Goal: Transaction & Acquisition: Download file/media

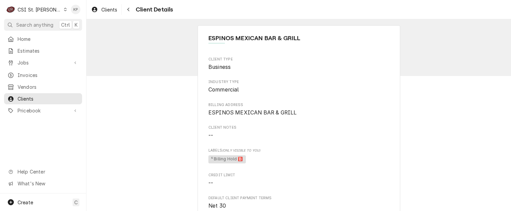
click at [64, 9] on icon "Dynamic Content Wrapper" at bounding box center [65, 9] width 3 height 3
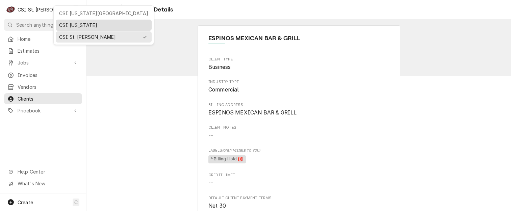
click at [65, 25] on div "CSI [US_STATE]" at bounding box center [103, 25] width 89 height 7
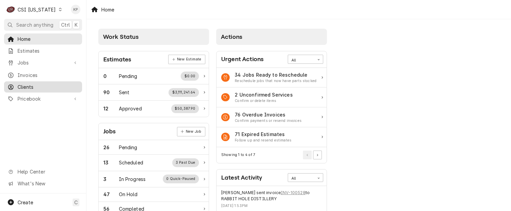
click at [29, 84] on span "Clients" at bounding box center [48, 86] width 61 height 7
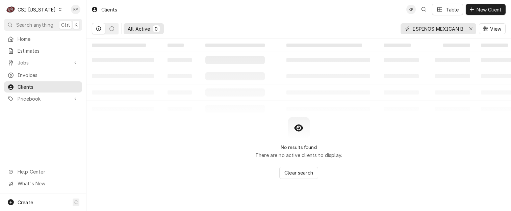
click at [471, 29] on icon "Erase input" at bounding box center [470, 28] width 3 height 3
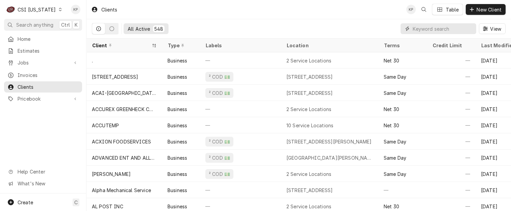
paste input "[PERSON_NAME] [PERSON_NAME]"
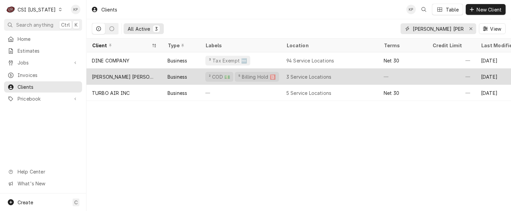
type input "[PERSON_NAME] [PERSON_NAME]"
click at [110, 74] on div "[PERSON_NAME] [PERSON_NAME]" at bounding box center [124, 76] width 65 height 7
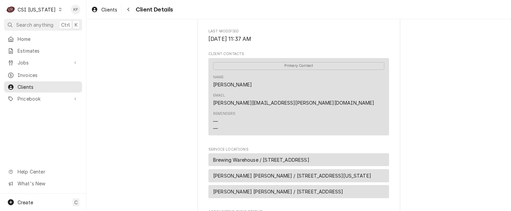
scroll to position [346, 0]
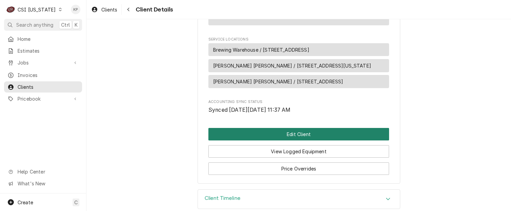
click at [304, 128] on button "Edit Client" at bounding box center [298, 134] width 181 height 12
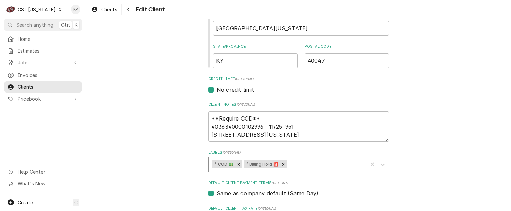
scroll to position [338, 0]
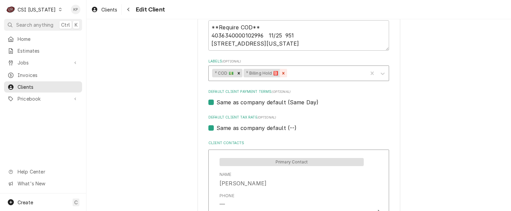
click at [282, 74] on icon "Remove ⁵ Billing Hold 🅱️" at bounding box center [283, 73] width 5 height 5
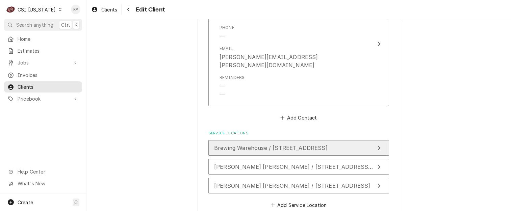
scroll to position [537, 0]
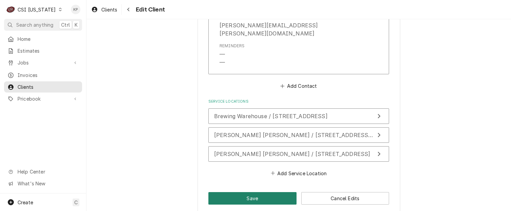
click at [257, 192] on button "Save" at bounding box center [252, 198] width 88 height 12
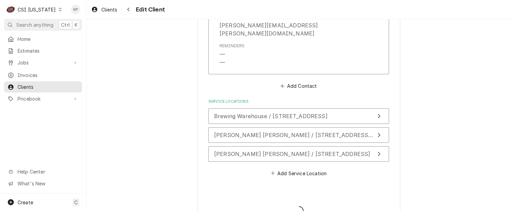
type textarea "x"
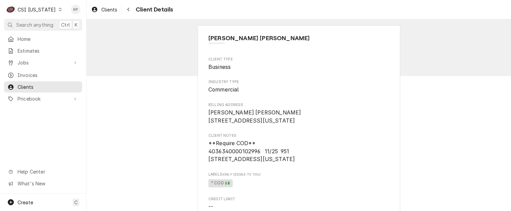
click at [58, 8] on div "Dynamic Content Wrapper" at bounding box center [60, 9] width 5 height 5
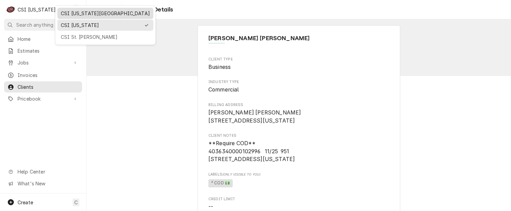
click at [80, 13] on div "CSI [US_STATE][GEOGRAPHIC_DATA]" at bounding box center [105, 13] width 89 height 7
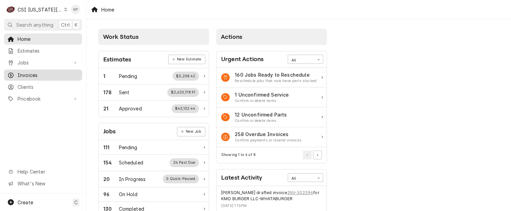
click at [20, 73] on span "Invoices" at bounding box center [48, 75] width 61 height 7
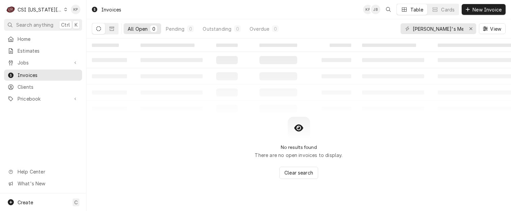
click at [470, 29] on icon "Erase input" at bounding box center [471, 28] width 4 height 5
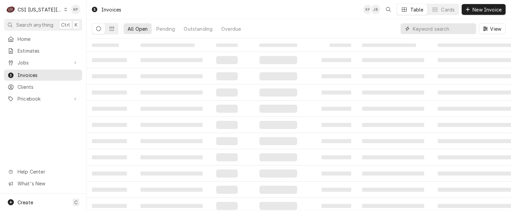
click at [427, 29] on input "Dynamic Content Wrapper" at bounding box center [443, 28] width 60 height 11
type input "301279"
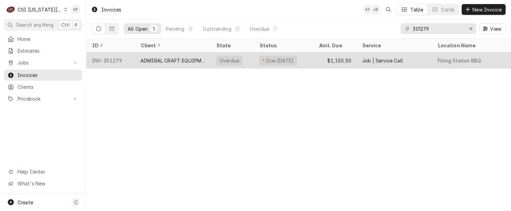
click at [108, 61] on div "INV-301279" at bounding box center [110, 60] width 49 height 16
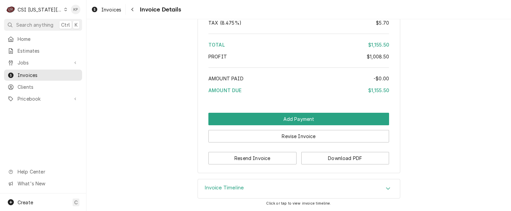
scroll to position [1651, 0]
click at [321, 161] on button "Download PDF" at bounding box center [345, 158] width 88 height 12
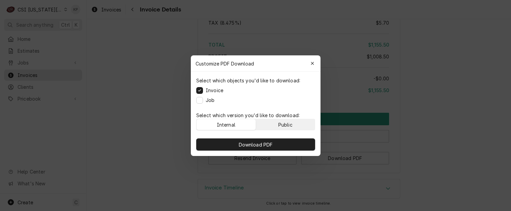
click at [296, 126] on button "Public" at bounding box center [285, 124] width 59 height 11
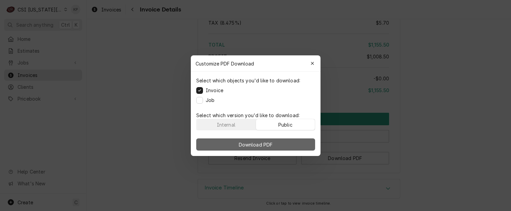
click at [292, 139] on button "Download PDF" at bounding box center [255, 144] width 119 height 12
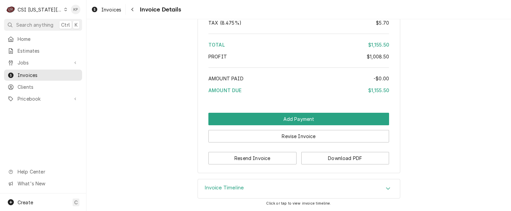
click at [64, 8] on icon "Dynamic Content Wrapper" at bounding box center [65, 9] width 3 height 3
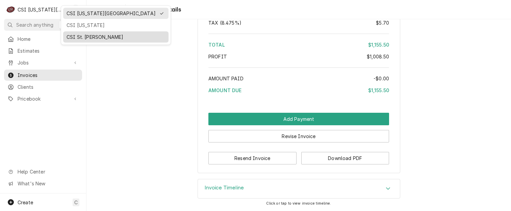
click at [68, 35] on div "CSI St. [PERSON_NAME]" at bounding box center [116, 36] width 99 height 7
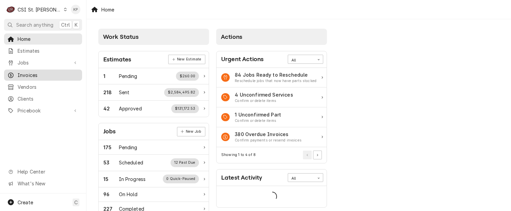
click at [32, 72] on span "Invoices" at bounding box center [48, 75] width 61 height 7
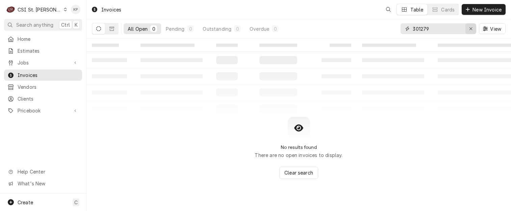
click at [471, 29] on icon "Erase input" at bounding box center [471, 28] width 4 height 5
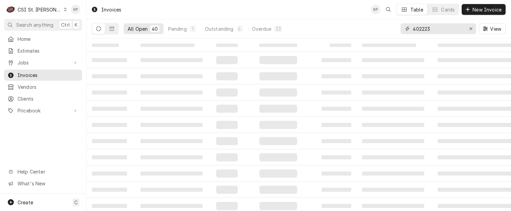
type input "402223"
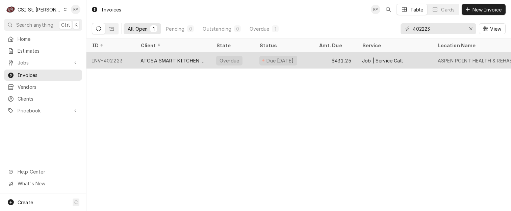
click at [119, 59] on div "INV-402223" at bounding box center [110, 60] width 49 height 16
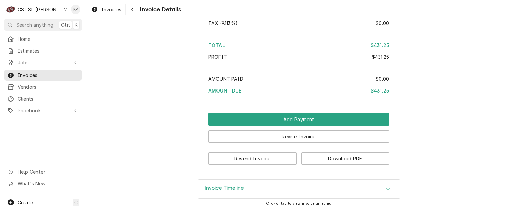
scroll to position [1189, 0]
click at [301, 157] on button "Download PDF" at bounding box center [345, 158] width 88 height 12
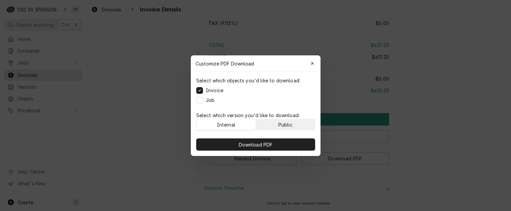
click at [289, 124] on div "Public" at bounding box center [285, 124] width 14 height 7
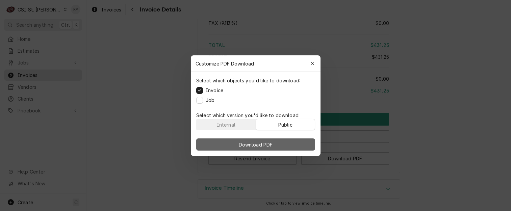
drag, startPoint x: 291, startPoint y: 148, endPoint x: 340, endPoint y: 133, distance: 51.3
click at [291, 148] on button "Download PDF" at bounding box center [255, 144] width 119 height 12
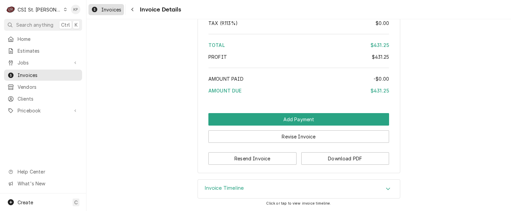
click at [102, 8] on span "Invoices" at bounding box center [111, 9] width 20 height 7
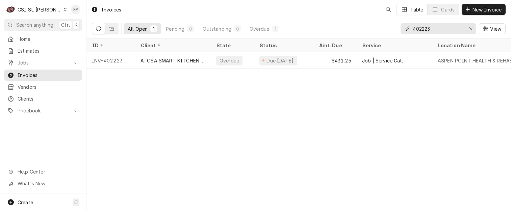
click at [468, 27] on div "Erase input" at bounding box center [470, 28] width 7 height 7
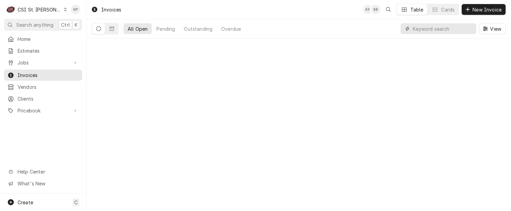
click at [443, 30] on input "Dynamic Content Wrapper" at bounding box center [443, 28] width 60 height 11
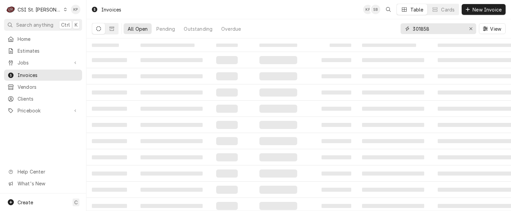
type input "301858"
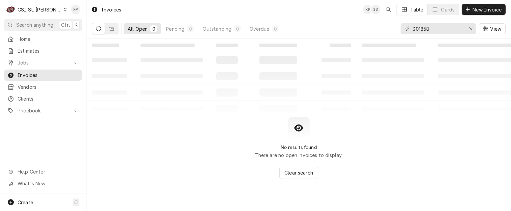
click at [64, 10] on icon "Dynamic Content Wrapper" at bounding box center [65, 9] width 3 height 3
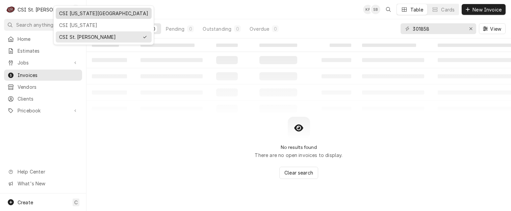
click at [73, 12] on div "CSI [US_STATE][GEOGRAPHIC_DATA]" at bounding box center [103, 13] width 89 height 7
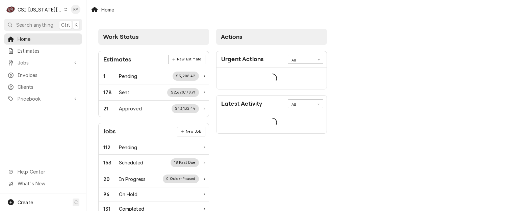
click at [41, 74] on span "Invoices" at bounding box center [48, 75] width 61 height 7
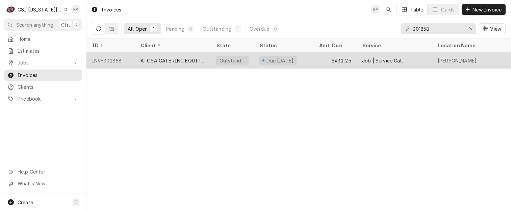
click at [106, 59] on div "INV-301858" at bounding box center [110, 60] width 49 height 16
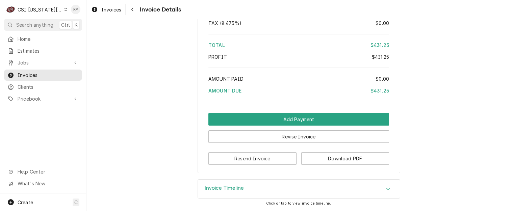
scroll to position [1120, 0]
click at [317, 158] on button "Download PDF" at bounding box center [345, 158] width 88 height 12
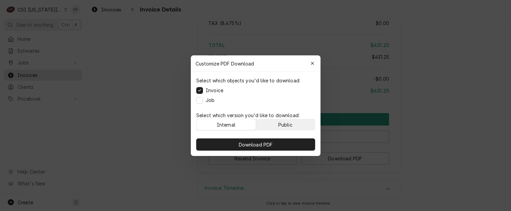
click at [307, 126] on button "Public" at bounding box center [285, 124] width 59 height 11
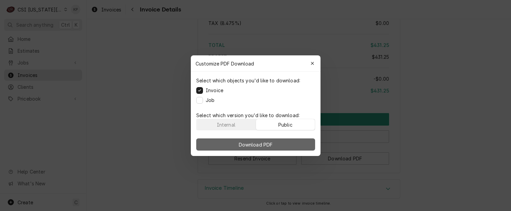
click at [300, 145] on button "Download PDF" at bounding box center [255, 144] width 119 height 12
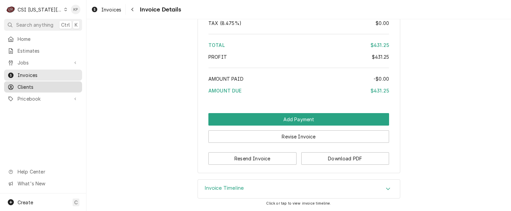
click at [38, 85] on span "Clients" at bounding box center [48, 86] width 61 height 7
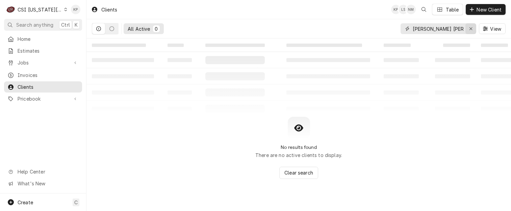
click at [470, 29] on icon "Erase input" at bounding box center [471, 28] width 4 height 5
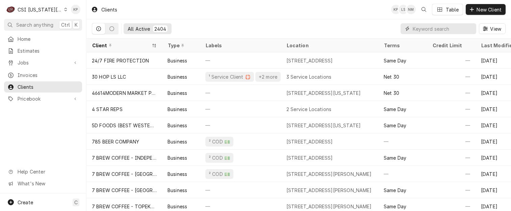
paste input "ARCTIC INDUSTRIES"
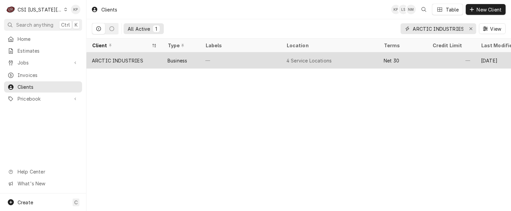
type input "ARCTIC INDUSTRIES"
click at [122, 58] on div "ARCTIC INDUSTRIES" at bounding box center [117, 60] width 51 height 7
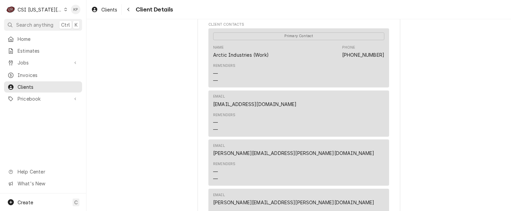
scroll to position [236, 0]
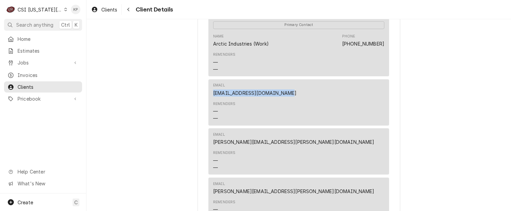
drag, startPoint x: 283, startPoint y: 102, endPoint x: 208, endPoint y: 103, distance: 74.3
click at [208, 103] on div "Email apinvoices@articwalkins.com Reminders — —" at bounding box center [298, 102] width 181 height 46
drag, startPoint x: 208, startPoint y: 103, endPoint x: 221, endPoint y: 101, distance: 12.9
copy link "apinvoices@articwalkins.com"
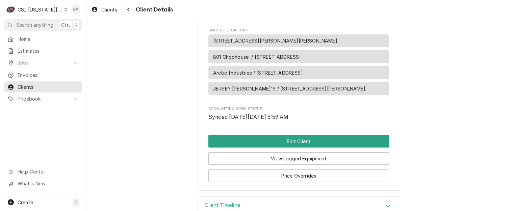
scroll to position [518, 0]
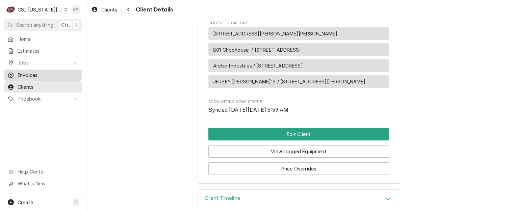
click at [41, 70] on link "Invoices" at bounding box center [43, 75] width 78 height 11
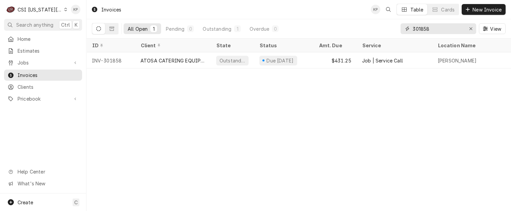
drag, startPoint x: 471, startPoint y: 28, endPoint x: 440, endPoint y: 29, distance: 30.8
click at [472, 28] on icon "Erase input" at bounding box center [471, 28] width 4 height 5
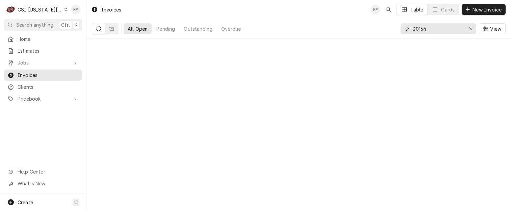
type input "301647"
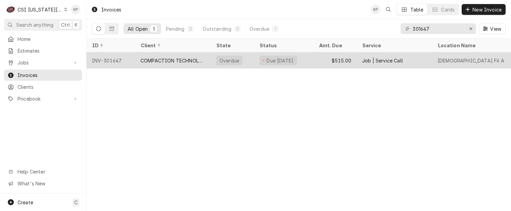
click at [111, 59] on div "INV-301647" at bounding box center [110, 60] width 49 height 16
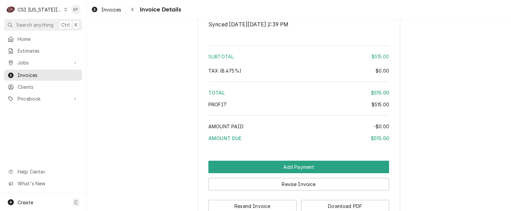
scroll to position [1177, 0]
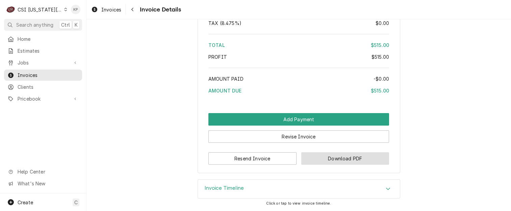
click at [315, 161] on button "Download PDF" at bounding box center [345, 158] width 88 height 12
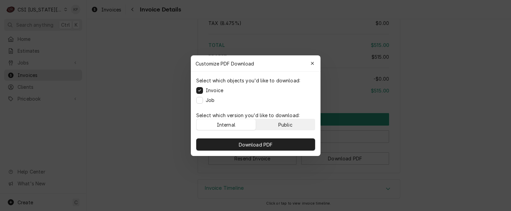
click at [299, 127] on button "Public" at bounding box center [285, 124] width 59 height 11
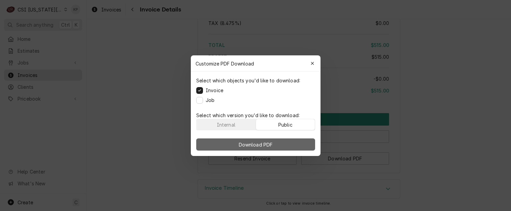
click at [299, 143] on button "Download PDF" at bounding box center [255, 144] width 119 height 12
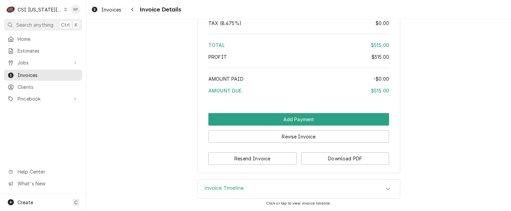
click at [64, 10] on icon "Dynamic Content Wrapper" at bounding box center [65, 9] width 3 height 3
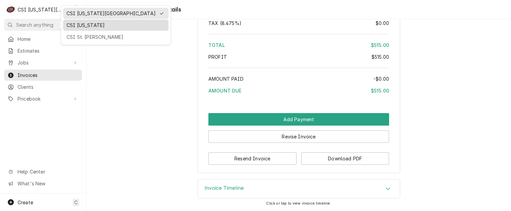
click at [76, 25] on div "CSI Kentucky" at bounding box center [116, 25] width 99 height 7
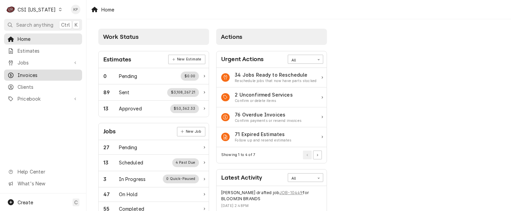
click at [38, 73] on span "Invoices" at bounding box center [48, 75] width 61 height 7
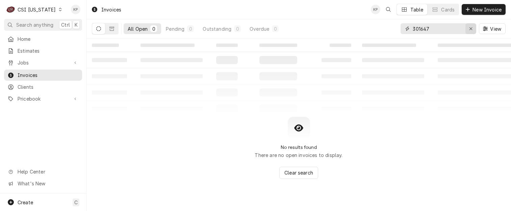
click at [471, 30] on icon "Erase input" at bounding box center [471, 28] width 4 height 5
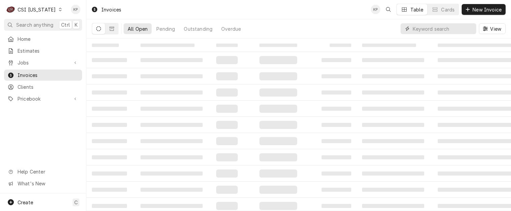
click at [454, 31] on input "Dynamic Content Wrapper" at bounding box center [443, 28] width 60 height 11
type input "100414"
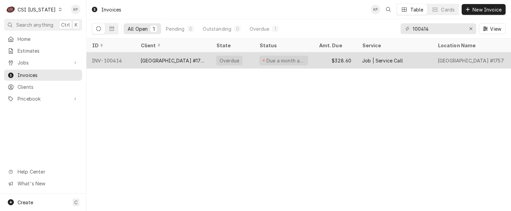
click at [115, 60] on div "INV-100414" at bounding box center [110, 60] width 49 height 16
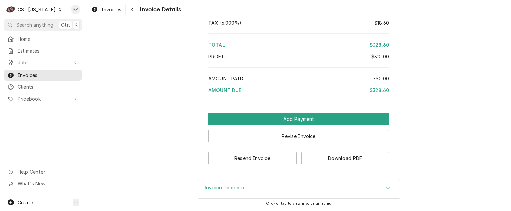
scroll to position [1170, 0]
click at [330, 159] on button "Download PDF" at bounding box center [345, 158] width 88 height 12
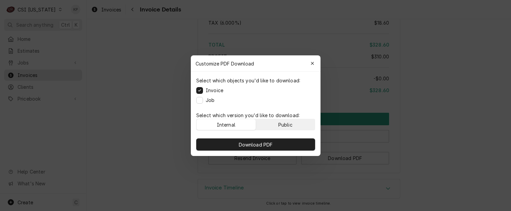
click at [294, 123] on button "Public" at bounding box center [285, 124] width 59 height 11
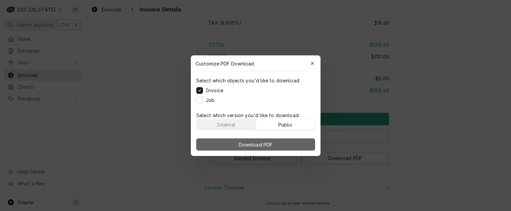
click at [288, 142] on button "Download PDF" at bounding box center [255, 144] width 119 height 12
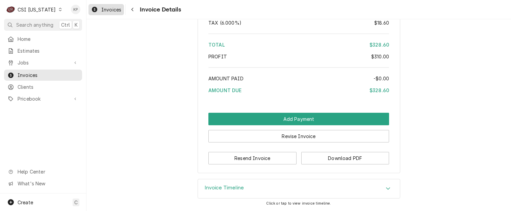
drag, startPoint x: 106, startPoint y: 7, endPoint x: 116, endPoint y: 7, distance: 10.1
click at [106, 7] on span "Invoices" at bounding box center [111, 9] width 20 height 7
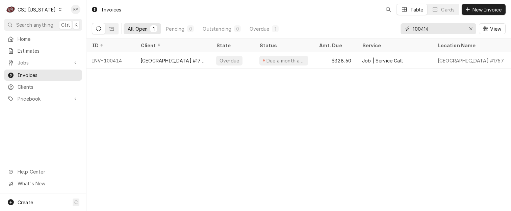
click at [472, 28] on icon "Erase input" at bounding box center [471, 28] width 4 height 5
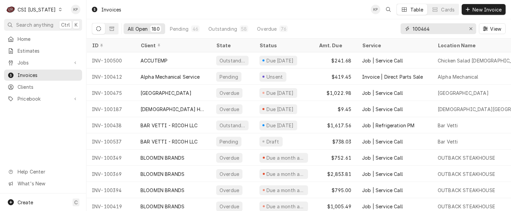
type input "100464"
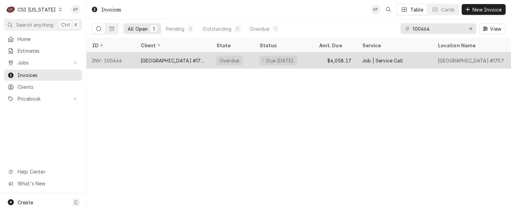
click at [111, 59] on div "INV-100464" at bounding box center [110, 60] width 49 height 16
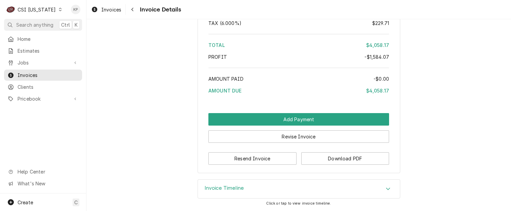
scroll to position [1674, 0]
click at [324, 164] on button "Download PDF" at bounding box center [345, 158] width 88 height 12
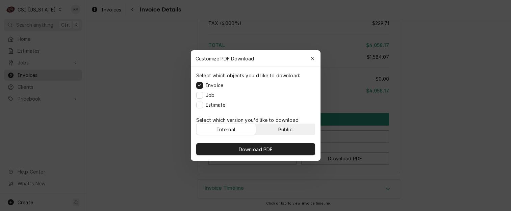
click at [281, 128] on div "Public" at bounding box center [285, 129] width 14 height 7
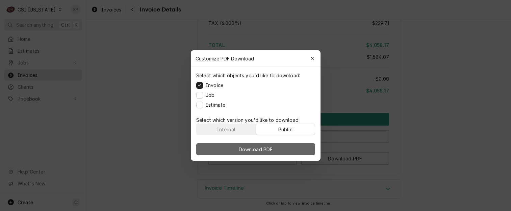
click at [274, 148] on span "Download PDF" at bounding box center [255, 149] width 37 height 7
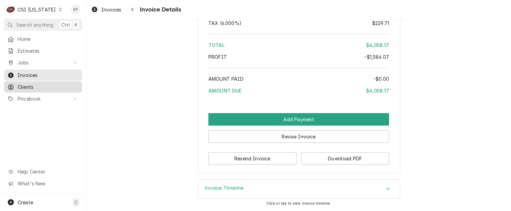
click at [23, 87] on span "Clients" at bounding box center [48, 86] width 61 height 7
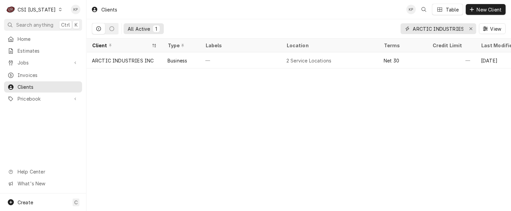
click at [472, 26] on icon "Erase input" at bounding box center [471, 28] width 4 height 5
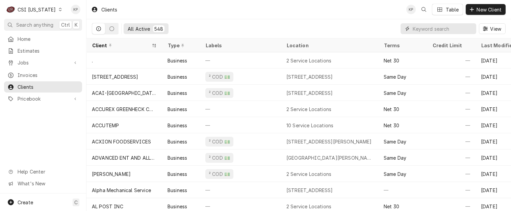
paste input "[GEOGRAPHIC_DATA] #1757"
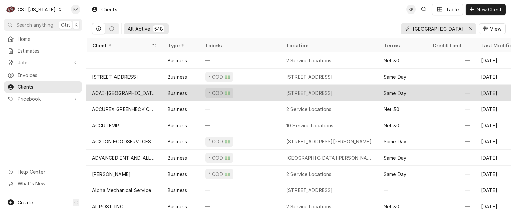
scroll to position [0, 35]
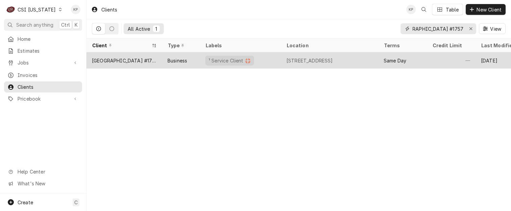
type input "[GEOGRAPHIC_DATA] #1757"
click at [133, 60] on div "[GEOGRAPHIC_DATA] #1757" at bounding box center [124, 60] width 65 height 7
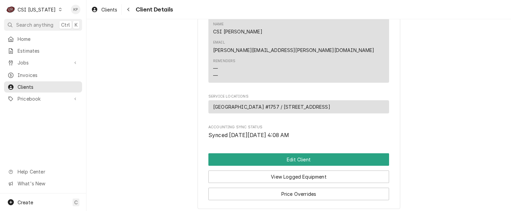
scroll to position [395, 0]
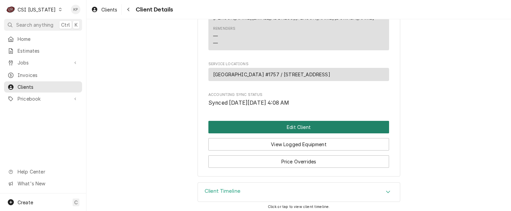
click at [291, 122] on button "Edit Client" at bounding box center [298, 127] width 181 height 12
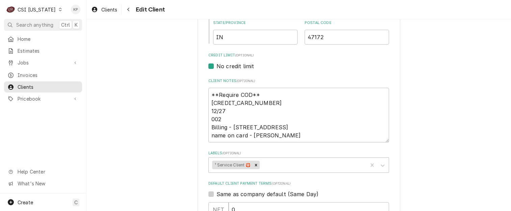
scroll to position [304, 0]
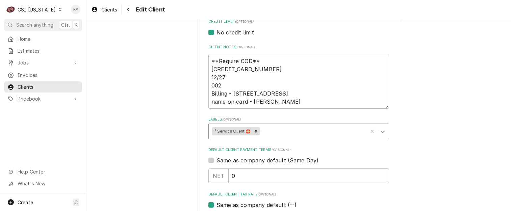
click at [383, 131] on icon "Labels" at bounding box center [382, 131] width 7 height 7
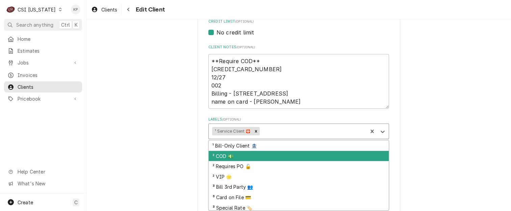
click at [222, 157] on div "² COD 💵" at bounding box center [299, 156] width 180 height 10
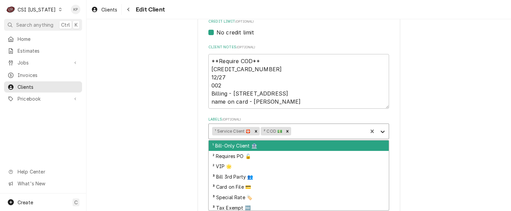
click at [381, 131] on icon "Labels" at bounding box center [382, 131] width 7 height 7
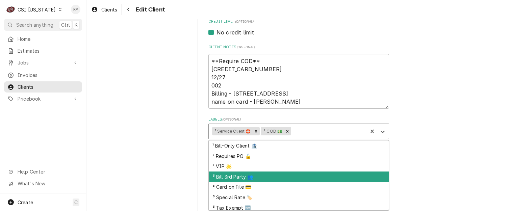
scroll to position [33, 0]
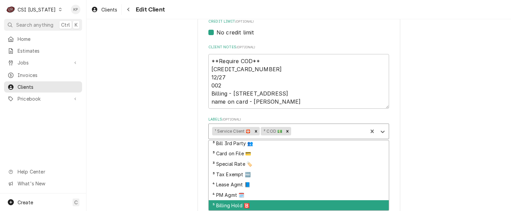
click at [226, 202] on div "⁵ Billing Hold 🅱️" at bounding box center [299, 205] width 180 height 10
type textarea "x"
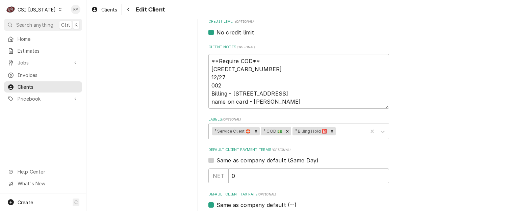
click at [216, 159] on label "Same as company default (Same Day)" at bounding box center [267, 160] width 102 height 8
click at [216, 159] on input "Same as company default (Same Day)" at bounding box center [306, 163] width 181 height 15
checkbox input "true"
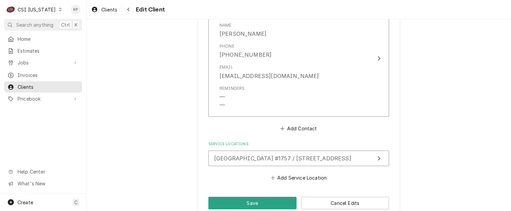
scroll to position [630, 0]
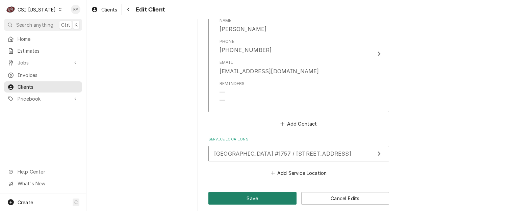
click at [243, 192] on button "Save" at bounding box center [252, 198] width 88 height 12
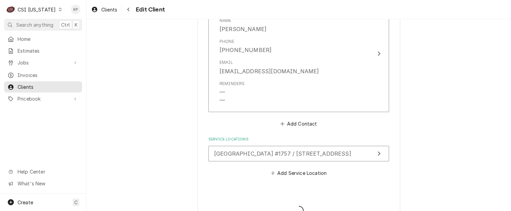
type textarea "x"
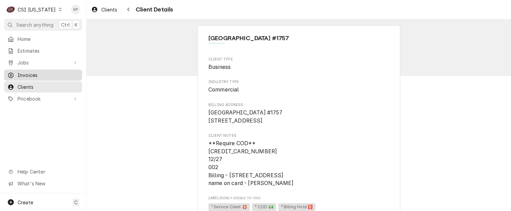
click at [30, 72] on span "Invoices" at bounding box center [48, 75] width 61 height 7
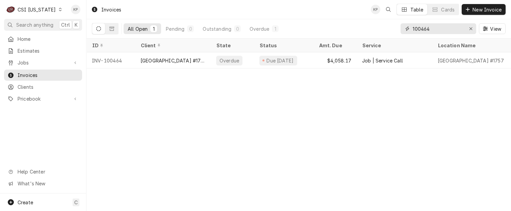
click at [469, 28] on icon "Erase input" at bounding box center [471, 28] width 4 height 5
click at [440, 30] on input "Dynamic Content Wrapper" at bounding box center [444, 28] width 63 height 11
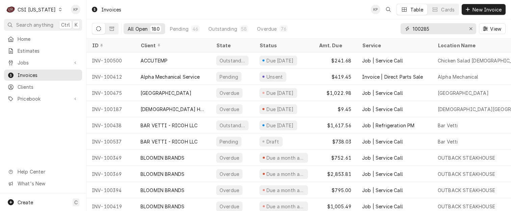
type input "100285"
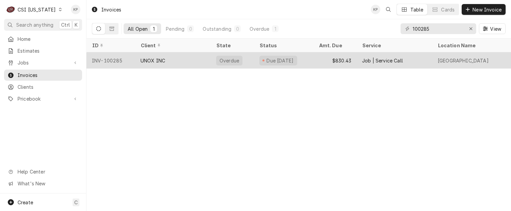
click at [114, 60] on div "INV-100285" at bounding box center [110, 60] width 49 height 16
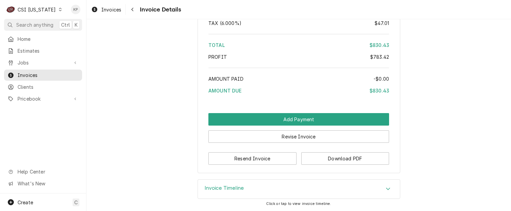
scroll to position [1285, 0]
click at [306, 155] on button "Download PDF" at bounding box center [345, 158] width 88 height 12
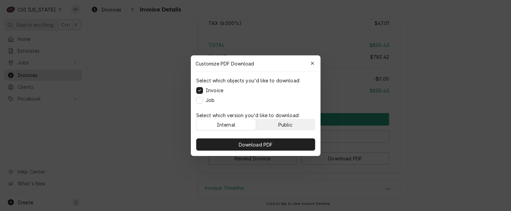
click at [282, 126] on div "Public" at bounding box center [285, 124] width 14 height 7
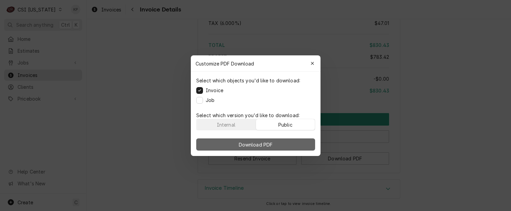
click at [284, 142] on button "Download PDF" at bounding box center [255, 144] width 119 height 12
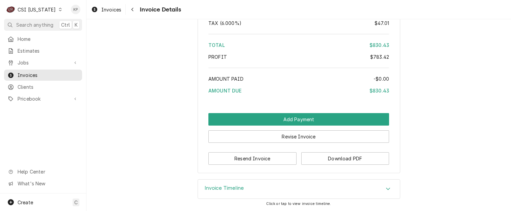
click at [59, 10] on icon "Dynamic Content Wrapper" at bounding box center [60, 9] width 3 height 3
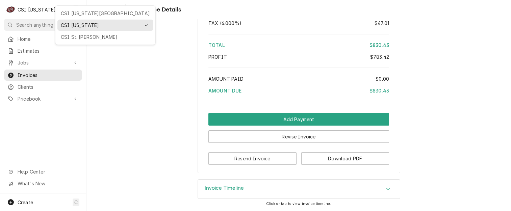
click at [83, 7] on div "CSI Kansas City CSI Kentucky CSI St. Louis" at bounding box center [105, 25] width 101 height 40
click at [81, 11] on div "CSI Kansas City" at bounding box center [105, 13] width 89 height 7
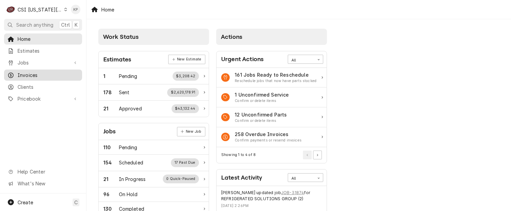
click at [34, 75] on span "Invoices" at bounding box center [48, 75] width 61 height 7
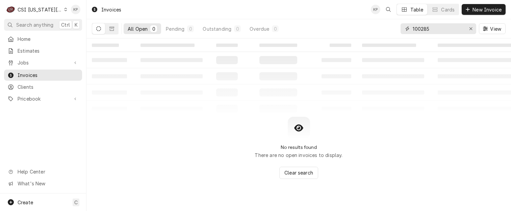
click at [471, 27] on icon "Erase input" at bounding box center [471, 28] width 4 height 5
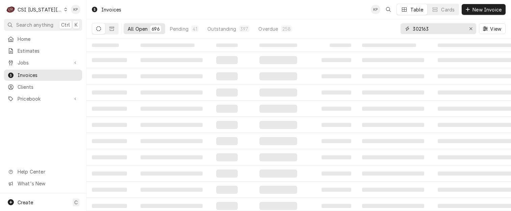
type input "302163"
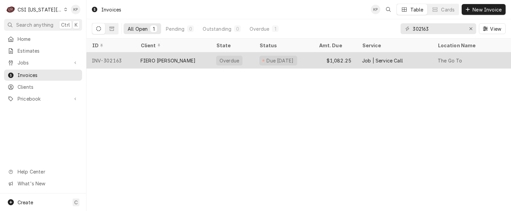
click at [110, 60] on div "INV-302163" at bounding box center [110, 60] width 49 height 16
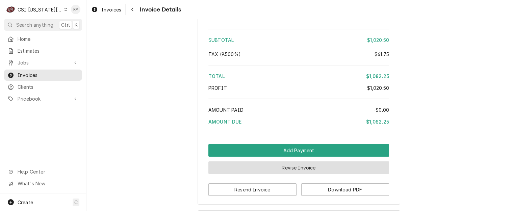
scroll to position [1201, 0]
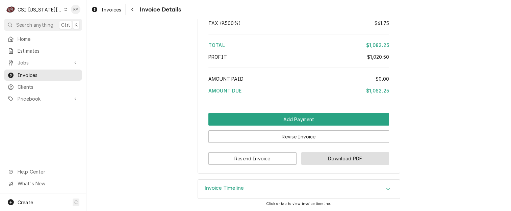
click at [322, 162] on button "Download PDF" at bounding box center [345, 158] width 88 height 12
click at [321, 156] on button "Download PDF" at bounding box center [345, 158] width 88 height 12
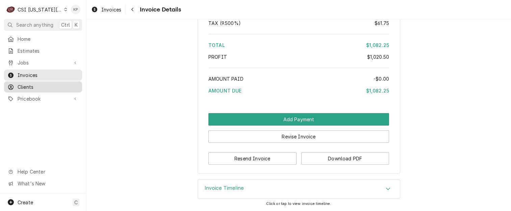
click at [19, 83] on span "Clients" at bounding box center [48, 86] width 61 height 7
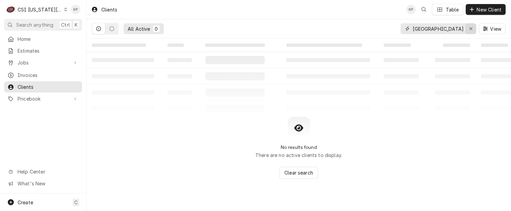
click at [471, 28] on icon "Erase input" at bounding box center [471, 28] width 4 height 5
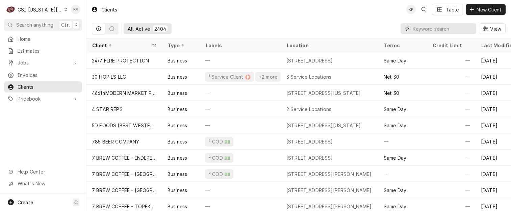
paste input "FIERO [PERSON_NAME]"
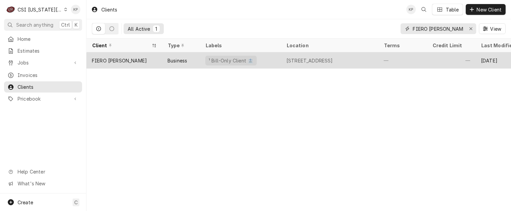
type input "FIERO [PERSON_NAME]"
click at [113, 59] on div "FIERO [PERSON_NAME]" at bounding box center [119, 60] width 55 height 7
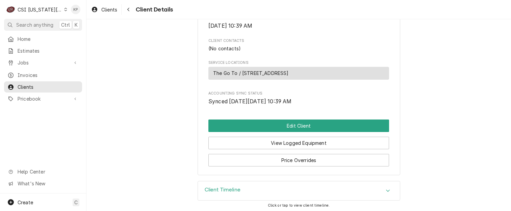
scroll to position [235, 0]
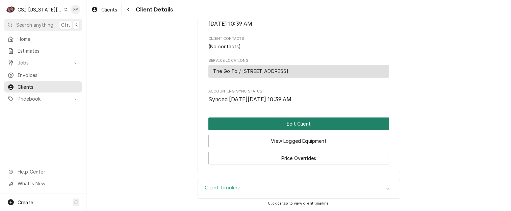
click at [283, 123] on button "Edit Client" at bounding box center [298, 123] width 181 height 12
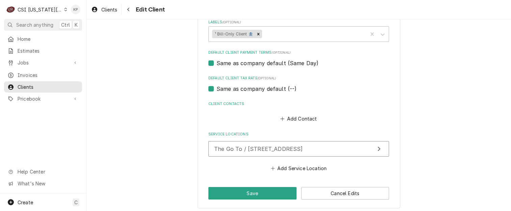
scroll to position [380, 0]
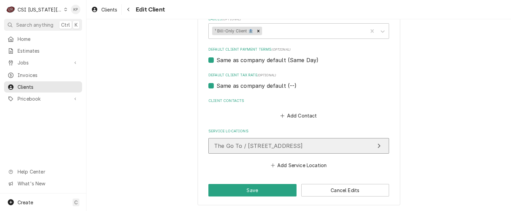
click at [277, 148] on span "The Go To / [STREET_ADDRESS]" at bounding box center [258, 145] width 88 height 7
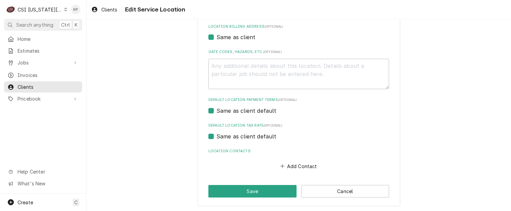
scroll to position [204, 0]
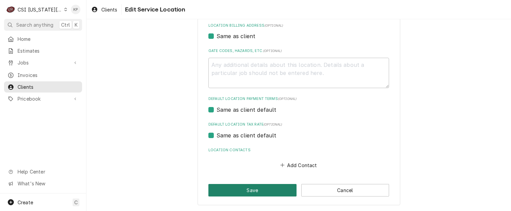
click at [262, 192] on button "Save" at bounding box center [252, 190] width 88 height 12
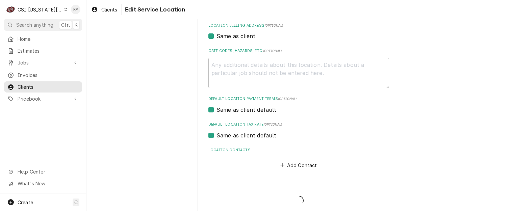
scroll to position [380, 0]
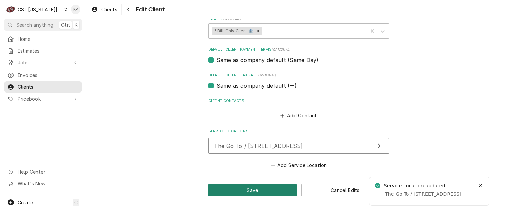
click at [236, 186] on button "Save" at bounding box center [252, 190] width 88 height 12
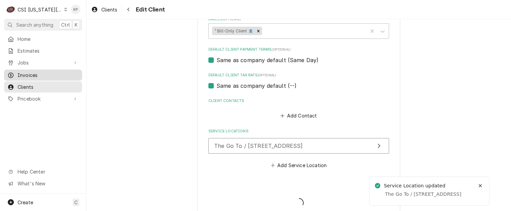
type textarea "x"
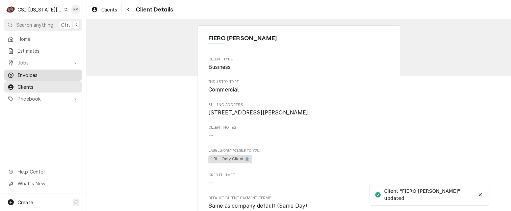
click at [34, 72] on span "Invoices" at bounding box center [48, 75] width 61 height 7
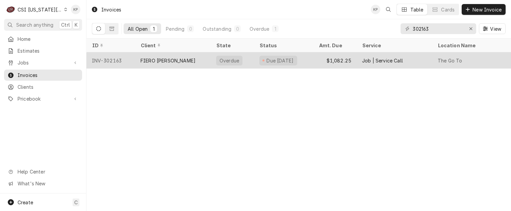
click at [113, 57] on div "INV-302163" at bounding box center [110, 60] width 49 height 16
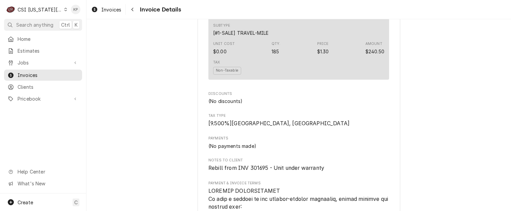
scroll to position [675, 0]
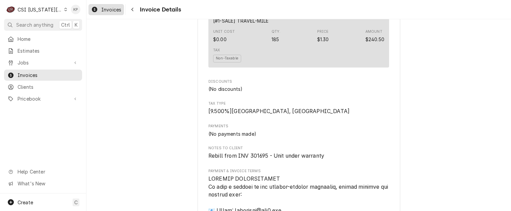
click at [117, 10] on span "Invoices" at bounding box center [111, 9] width 20 height 7
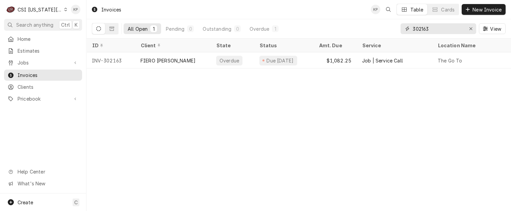
click at [471, 29] on icon "Erase input" at bounding box center [471, 28] width 4 height 5
click at [434, 27] on input "Dynamic Content Wrapper" at bounding box center [444, 28] width 63 height 11
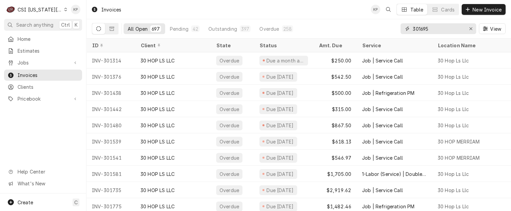
type input "301695"
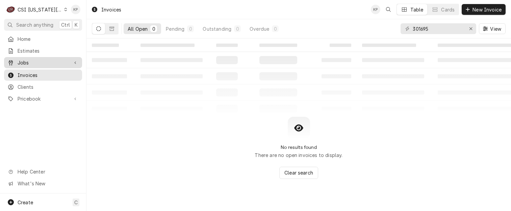
click at [25, 59] on span "Jobs" at bounding box center [43, 62] width 51 height 7
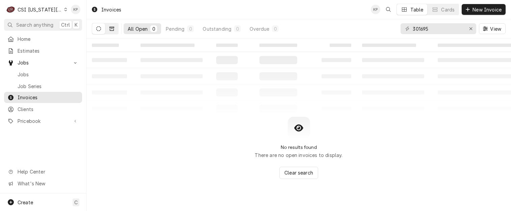
click at [111, 27] on icon "Dynamic Content Wrapper" at bounding box center [111, 29] width 5 height 4
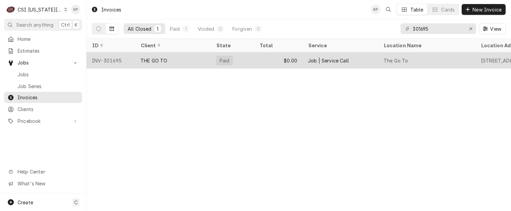
click at [116, 61] on div "INV-301695" at bounding box center [110, 60] width 49 height 16
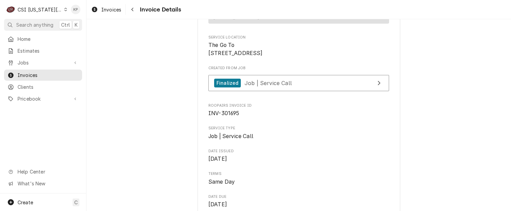
scroll to position [101, 0]
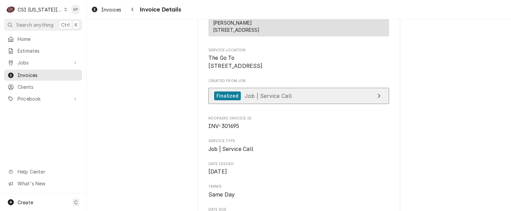
click at [231, 101] on div "Finalized" at bounding box center [227, 95] width 27 height 9
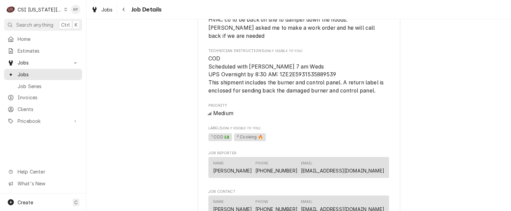
scroll to position [405, 0]
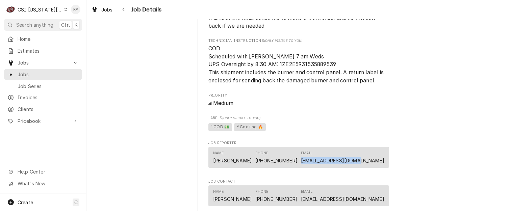
drag, startPoint x: 387, startPoint y: 144, endPoint x: 317, endPoint y: 145, distance: 70.2
click at [317, 145] on div "THE GO TO The Go To / 1 S Broadway St, Louisburg, KS 66053 Open in Maps Roopair…" at bounding box center [299, 9] width 203 height 742
drag, startPoint x: 317, startPoint y: 145, endPoint x: 333, endPoint y: 144, distance: 15.9
copy link "APEXCHEF09@GMAIL.COM"
click at [438, 137] on div "Completed and Invoiced THE GO TO The Go To / 1 S Broadway St, Louisburg, KS 660…" at bounding box center [298, 3] width 424 height 765
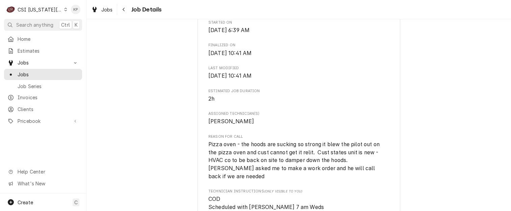
scroll to position [288, 0]
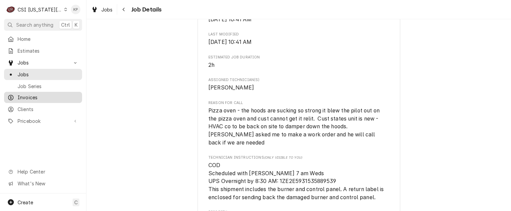
click at [18, 95] on span "Invoices" at bounding box center [48, 97] width 61 height 7
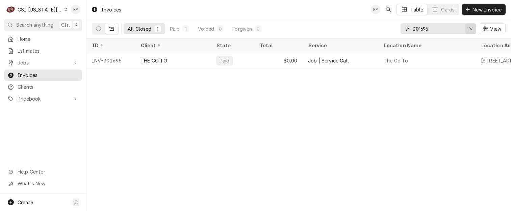
click at [472, 27] on icon "Erase input" at bounding box center [471, 28] width 4 height 5
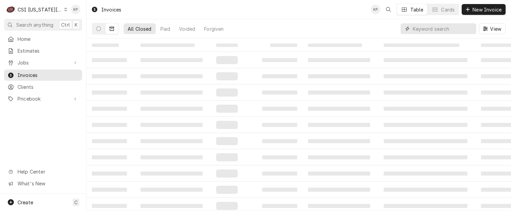
click at [433, 30] on input "Dynamic Content Wrapper" at bounding box center [443, 28] width 60 height 11
type input "302163"
click at [99, 29] on icon "Dynamic Content Wrapper" at bounding box center [98, 28] width 5 height 5
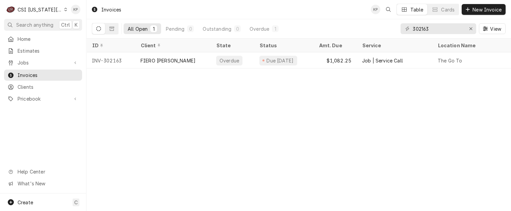
click at [287, 84] on div "Invoices KP Table Cards New Invoice All Open 1 Pending 0 Outstanding 0 Overdue …" at bounding box center [298, 105] width 424 height 211
click at [470, 28] on icon "Erase input" at bounding box center [470, 28] width 3 height 3
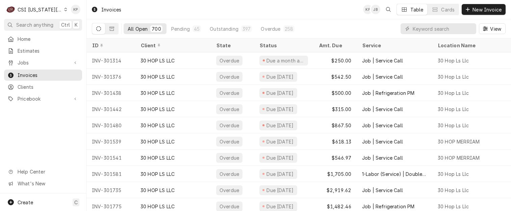
click at [64, 9] on icon "Dynamic Content Wrapper" at bounding box center [65, 9] width 3 height 3
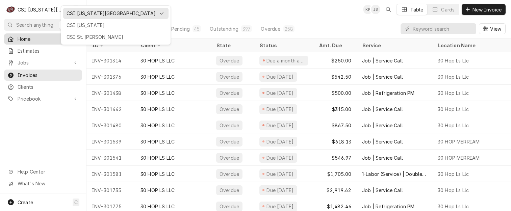
click at [74, 35] on div "CSI St. [PERSON_NAME]" at bounding box center [116, 36] width 99 height 7
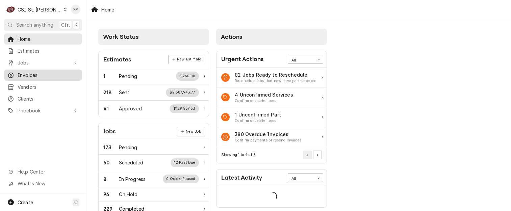
click at [26, 72] on span "Invoices" at bounding box center [48, 75] width 61 height 7
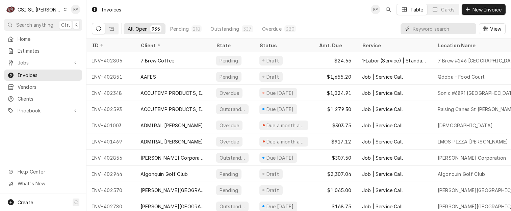
click at [423, 30] on input "Dynamic Content Wrapper" at bounding box center [443, 28] width 60 height 11
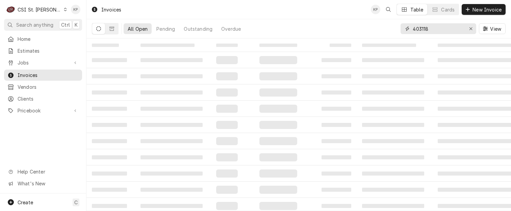
type input "403118"
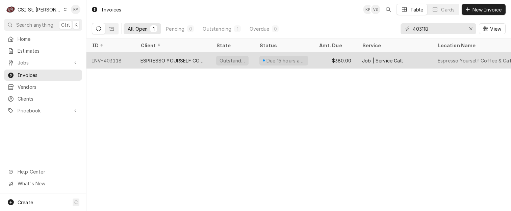
click at [119, 62] on div "INV-403118" at bounding box center [110, 60] width 49 height 16
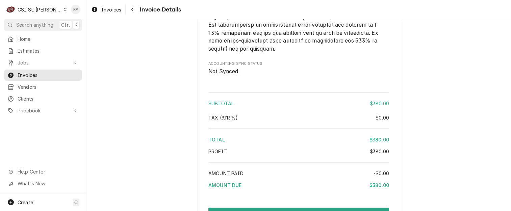
scroll to position [1089, 0]
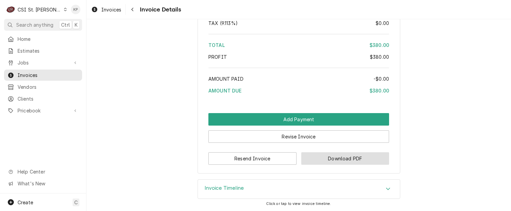
click at [318, 158] on button "Download PDF" at bounding box center [345, 158] width 88 height 12
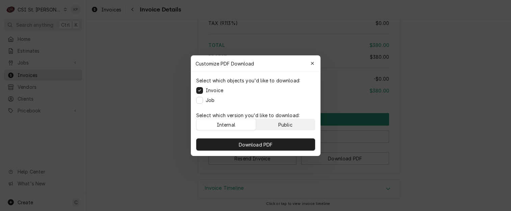
click at [295, 123] on button "Public" at bounding box center [285, 124] width 59 height 11
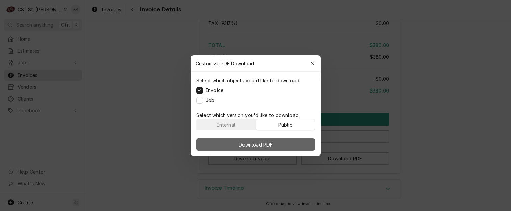
click at [294, 143] on button "Download PDF" at bounding box center [255, 144] width 119 height 12
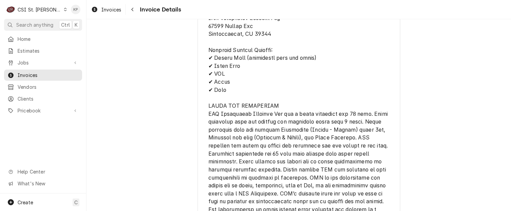
scroll to position [751, 0]
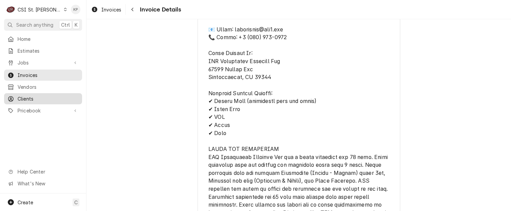
drag, startPoint x: 24, startPoint y: 99, endPoint x: 36, endPoint y: 97, distance: 11.7
click at [24, 99] on span "Clients" at bounding box center [48, 98] width 61 height 7
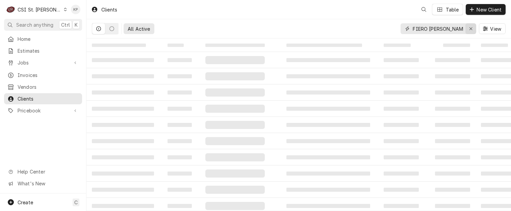
click at [470, 28] on icon "Erase input" at bounding box center [471, 28] width 4 height 5
click at [423, 28] on input "Dynamic Content Wrapper" at bounding box center [444, 28] width 63 height 11
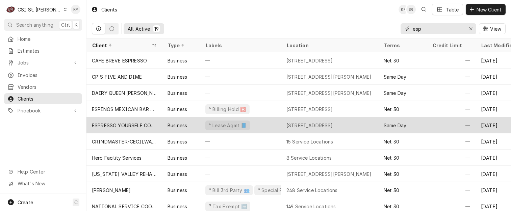
type input "esp"
click at [136, 124] on div "ESPRESSO YOURSELF COFFEE & CAFE" at bounding box center [124, 125] width 65 height 7
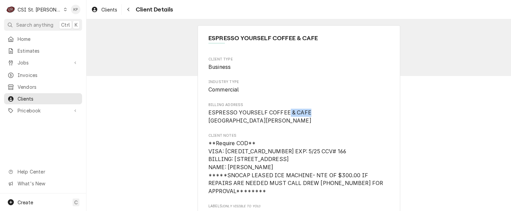
drag, startPoint x: 309, startPoint y: 114, endPoint x: 286, endPoint y: 115, distance: 23.7
click at [286, 115] on span "ESPRESSO YOURSELF COFFEE & CAFE [GEOGRAPHIC_DATA][PERSON_NAME]" at bounding box center [298, 117] width 181 height 16
drag, startPoint x: 286, startPoint y: 115, endPoint x: 329, endPoint y: 124, distance: 44.2
click at [329, 124] on span "ESPRESSO YOURSELF COFFEE & CAFE [GEOGRAPHIC_DATA][PERSON_NAME]" at bounding box center [298, 117] width 181 height 16
click at [305, 94] on span "Commercial" at bounding box center [298, 90] width 181 height 8
